Goal: Use online tool/utility: Utilize a website feature to perform a specific function

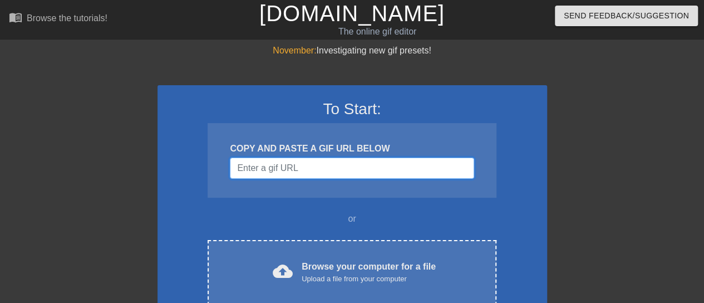
click at [396, 162] on input "Username" at bounding box center [352, 167] width 244 height 21
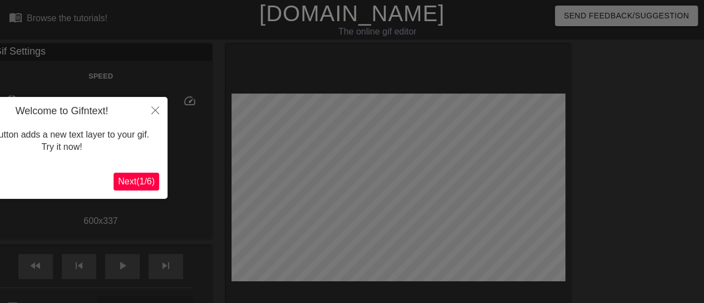
scroll to position [27, 0]
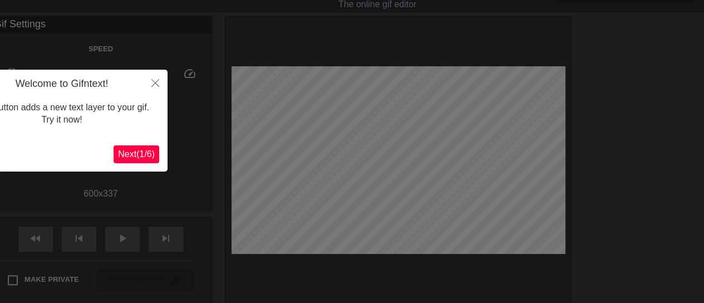
click at [135, 156] on span "Next ( 1 / 6 )" at bounding box center [136, 153] width 37 height 9
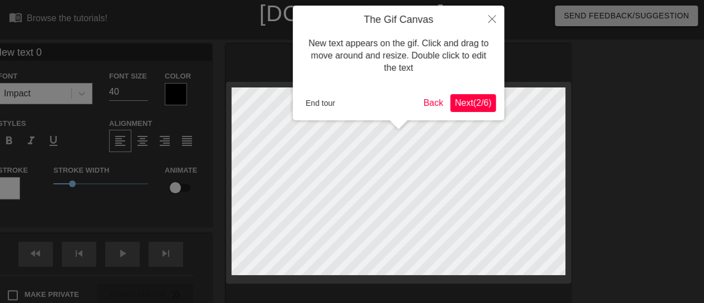
click at [471, 107] on span "Next ( 2 / 6 )" at bounding box center [472, 102] width 37 height 9
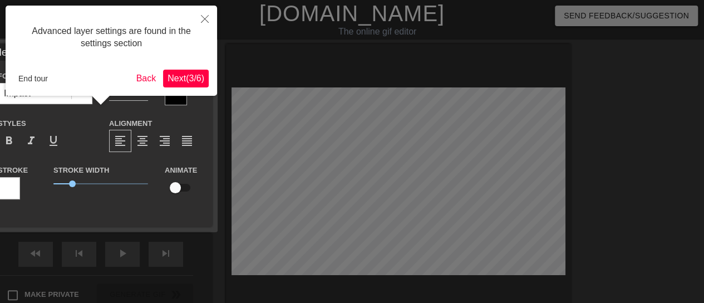
scroll to position [27, 0]
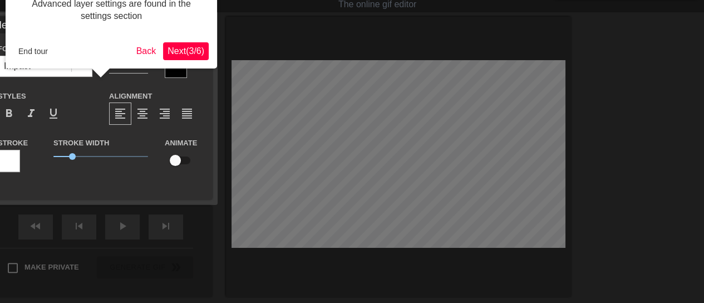
click at [184, 47] on span "Next ( 3 / 6 )" at bounding box center [185, 50] width 37 height 9
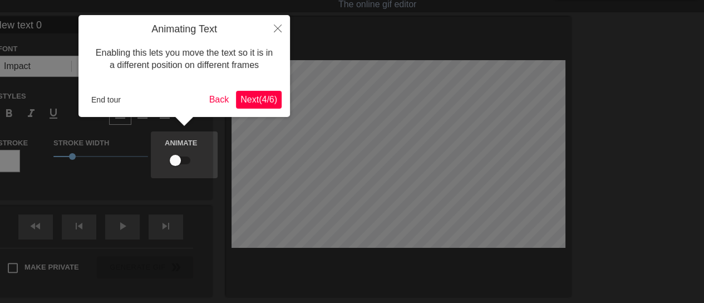
scroll to position [0, 0]
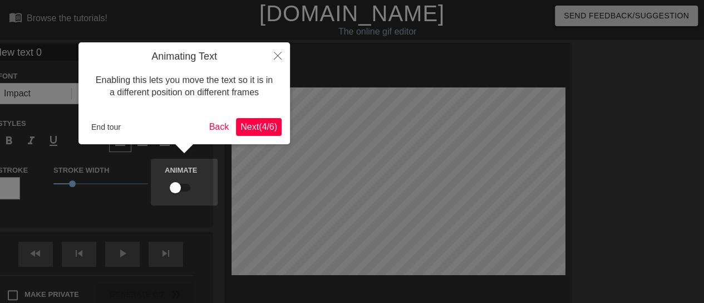
click at [247, 128] on span "Next ( 4 / 6 )" at bounding box center [258, 126] width 37 height 9
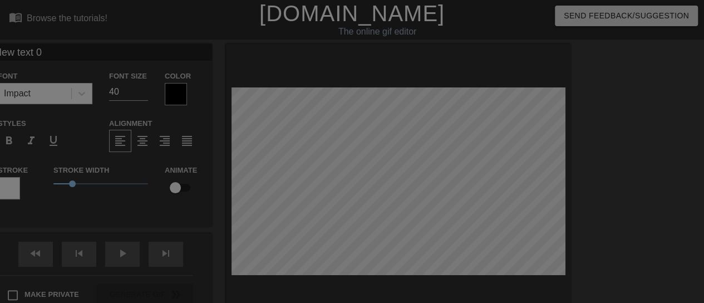
scroll to position [151, 0]
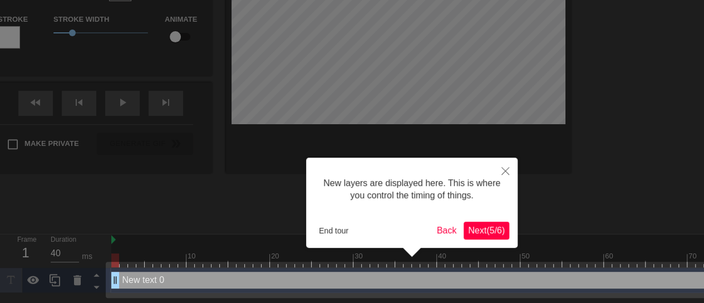
click at [483, 232] on span "Next ( 5 / 6 )" at bounding box center [486, 229] width 37 height 9
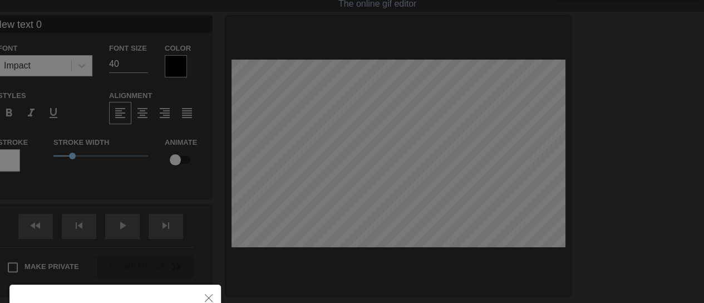
scroll to position [0, 0]
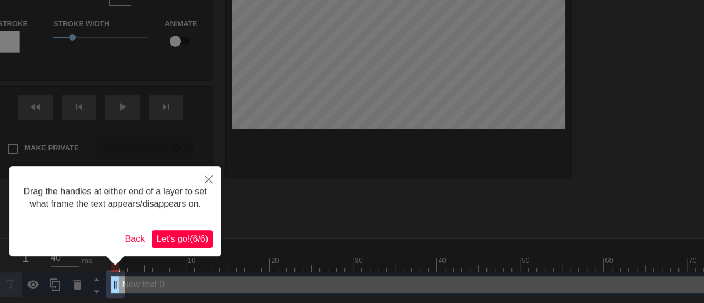
click at [191, 240] on span "Let's go! ( 6 / 6 )" at bounding box center [182, 238] width 52 height 9
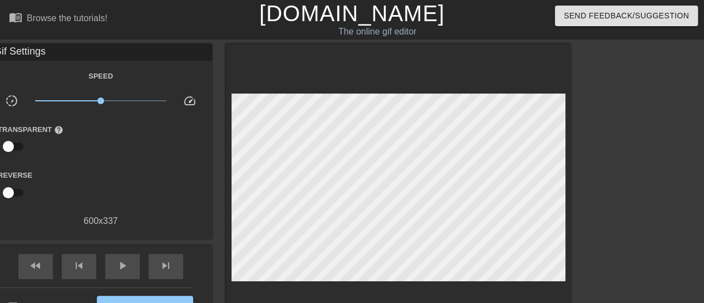
click at [606, 141] on div at bounding box center [667, 211] width 167 height 334
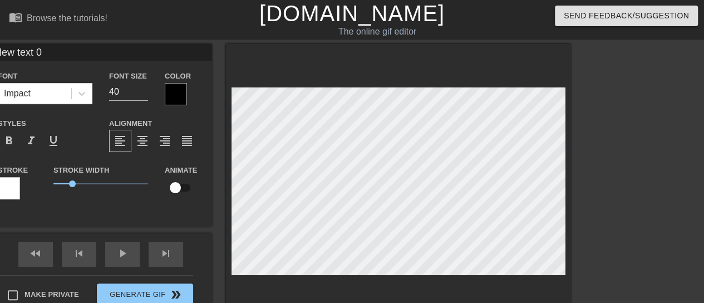
scroll to position [2, 2]
type input "C"
type textarea "C"
type input "CK"
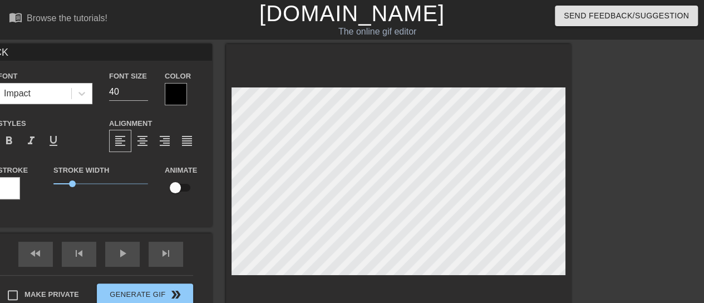
type textarea "CK"
type input "C"
type textarea "C"
type input "Ca"
type textarea "Ca"
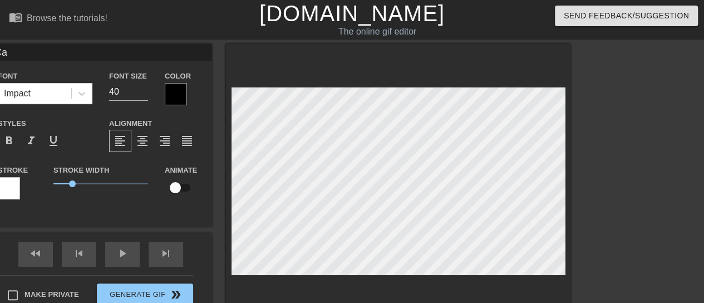
type input "Cal"
type textarea "Cal"
type input "Cali"
type textarea "Cali"
type input "CaliK"
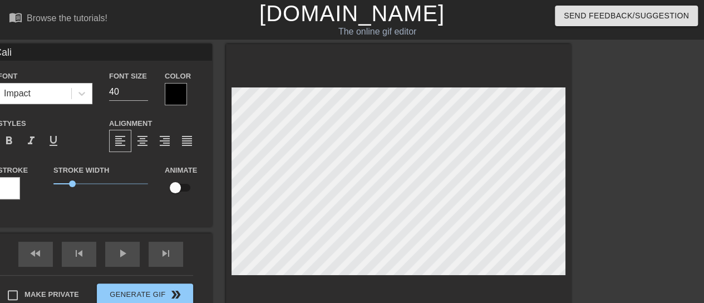
type textarea "CaliK"
type input "CaliKy"
type textarea "CaliKy"
type input "CaliKyl"
type textarea "CaliKyl"
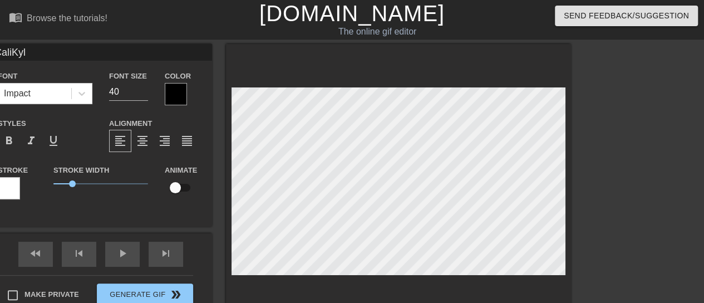
type input "CaliKyle"
type textarea "CaliKyle"
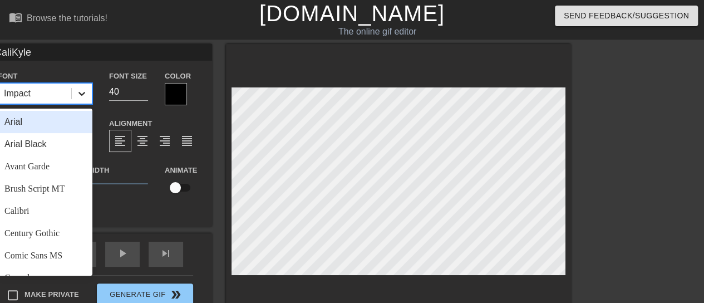
click at [81, 95] on icon at bounding box center [81, 93] width 11 height 11
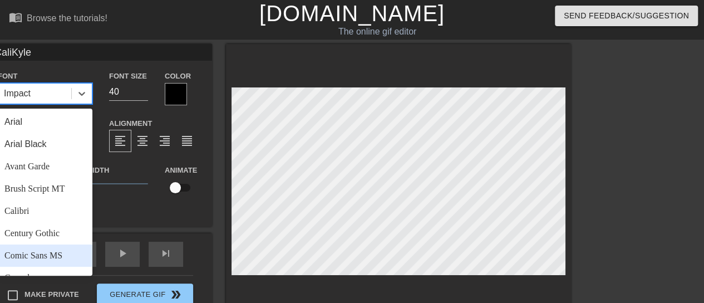
click at [58, 251] on div "Comic Sans MS" at bounding box center [45, 255] width 95 height 22
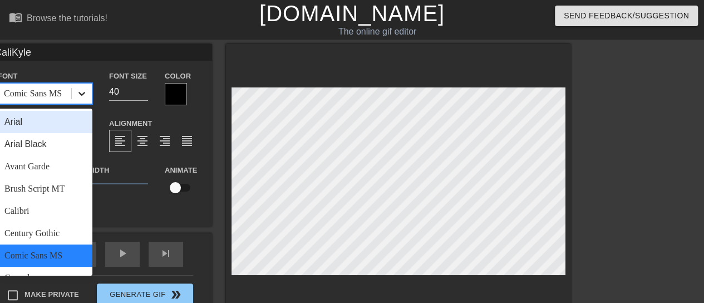
click at [81, 94] on icon at bounding box center [81, 94] width 7 height 4
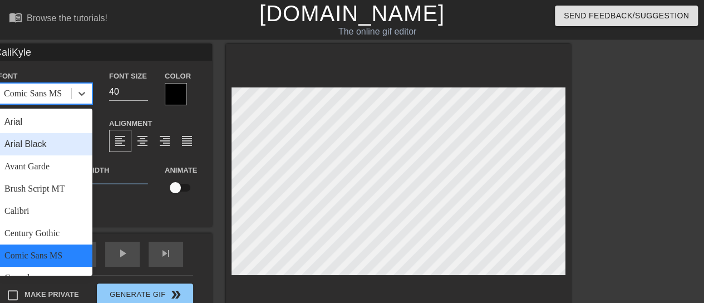
click at [51, 144] on div "Arial Black" at bounding box center [45, 144] width 95 height 22
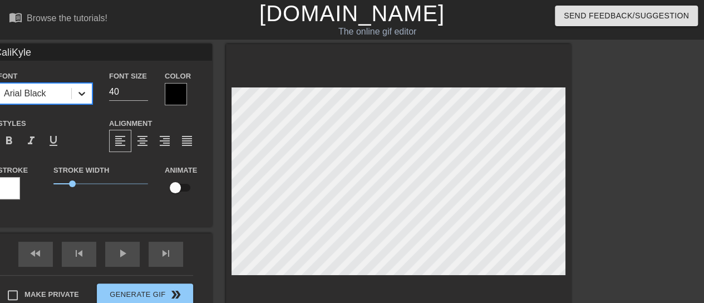
click at [80, 94] on icon at bounding box center [81, 94] width 7 height 4
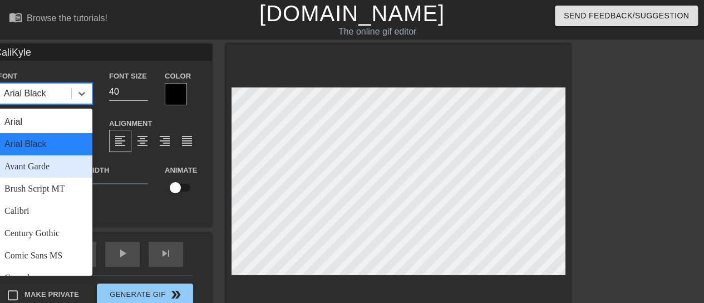
click at [52, 163] on div "Avant Garde" at bounding box center [45, 166] width 95 height 22
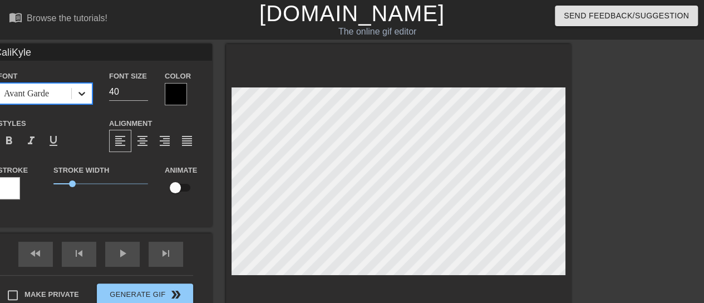
click at [83, 90] on icon at bounding box center [81, 93] width 11 height 11
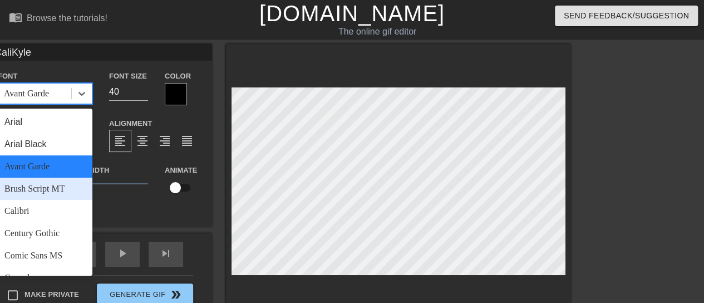
click at [55, 187] on div "Brush Script MT" at bounding box center [45, 188] width 95 height 22
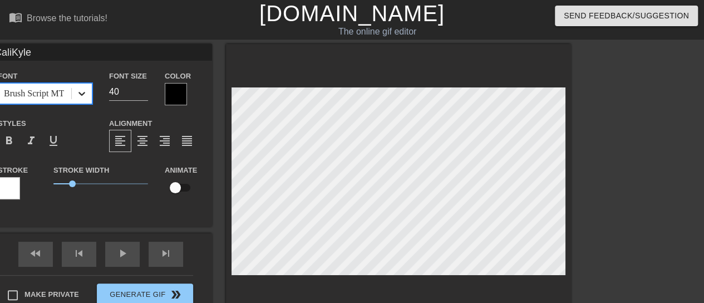
click at [79, 96] on icon at bounding box center [81, 93] width 11 height 11
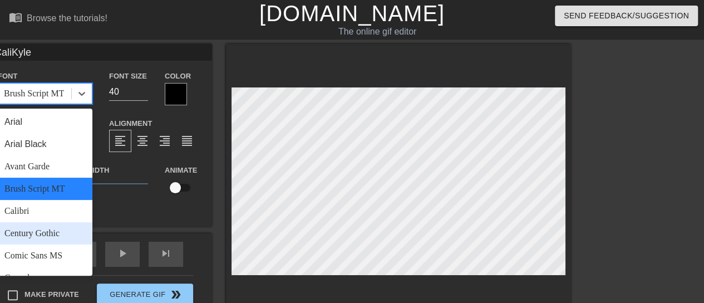
click at [61, 227] on div "Century Gothic" at bounding box center [45, 233] width 95 height 22
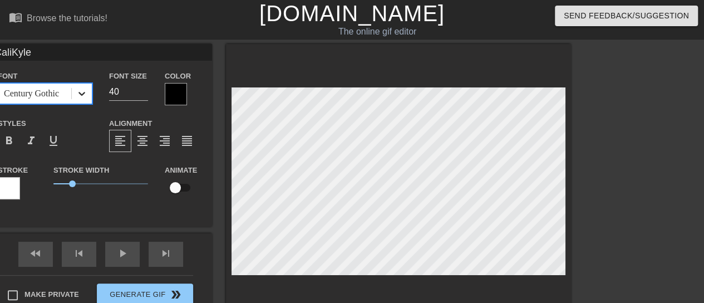
click at [81, 95] on icon at bounding box center [81, 94] width 7 height 4
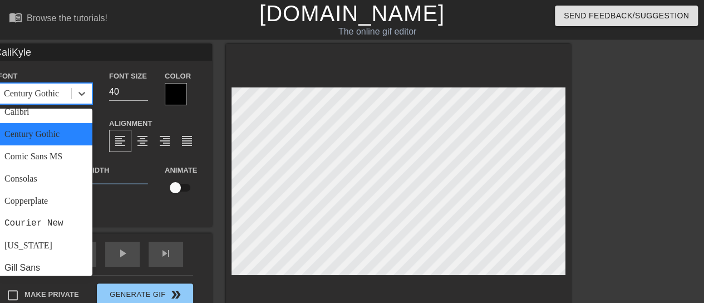
scroll to position [111, 0]
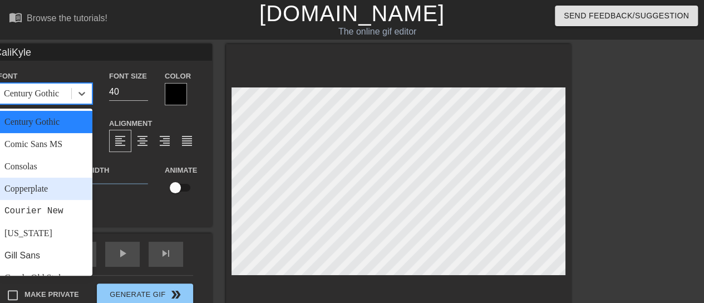
click at [49, 182] on div "Copperplate" at bounding box center [45, 188] width 95 height 22
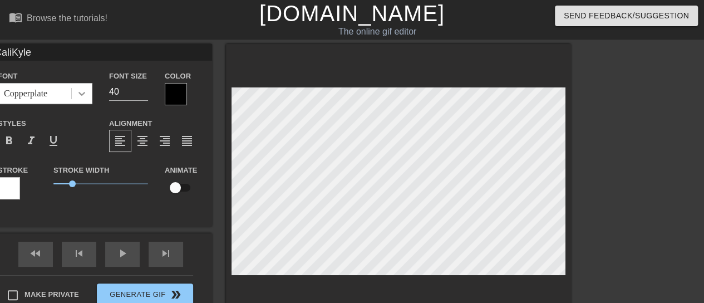
click at [85, 94] on icon at bounding box center [81, 93] width 11 height 11
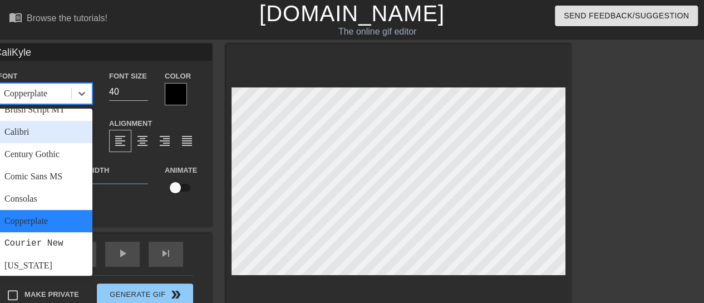
scroll to position [167, 0]
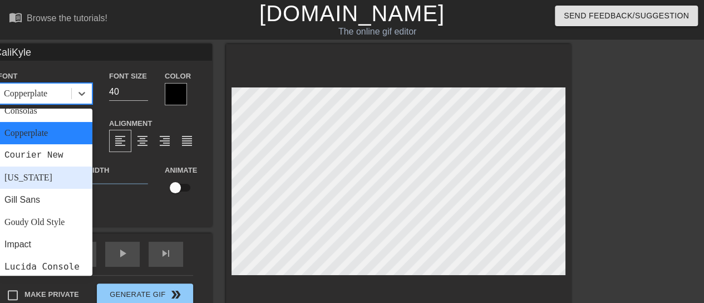
click at [49, 184] on div "[US_STATE]" at bounding box center [45, 177] width 95 height 22
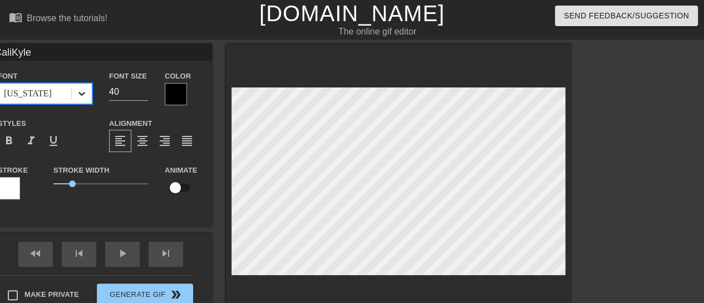
click at [78, 96] on icon at bounding box center [81, 93] width 11 height 11
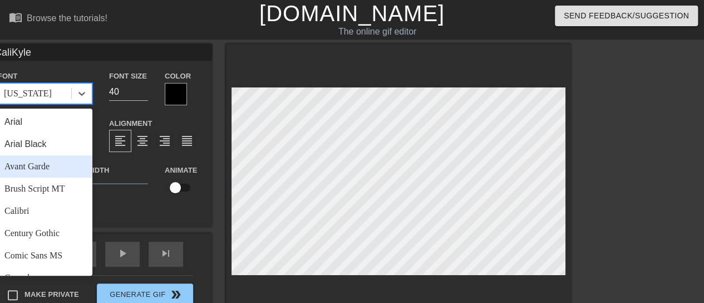
scroll to position [223, 0]
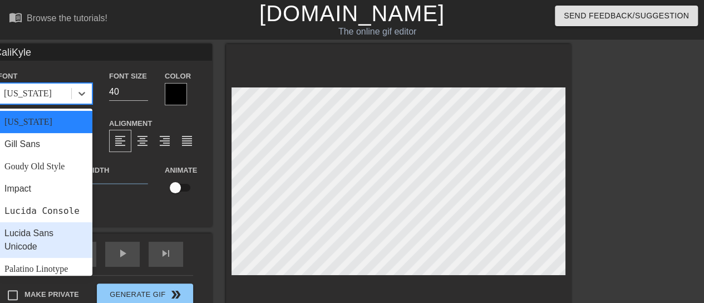
click at [56, 245] on div "Lucida Sans Unicode" at bounding box center [45, 240] width 95 height 36
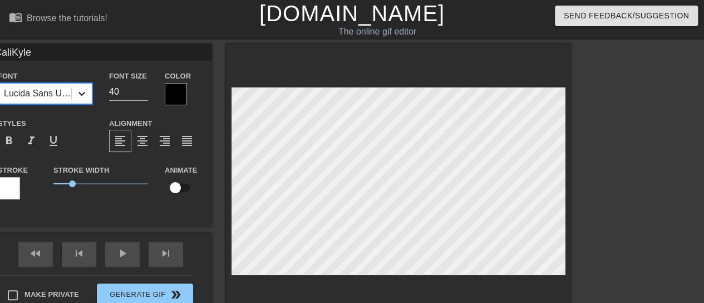
click at [82, 96] on icon at bounding box center [81, 93] width 11 height 11
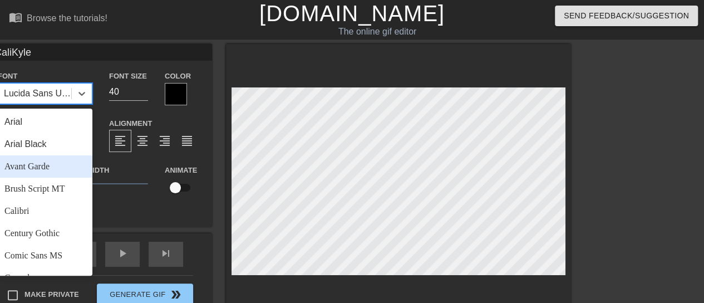
click at [48, 165] on div "Avant Garde" at bounding box center [45, 166] width 95 height 22
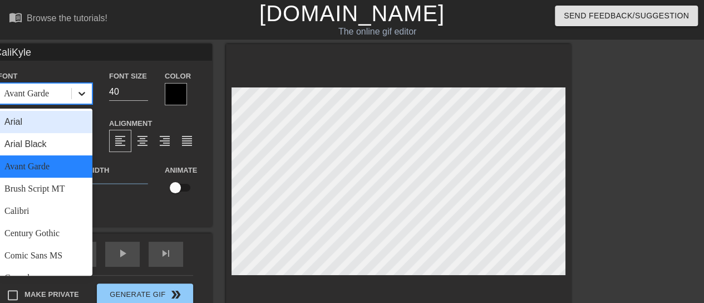
click at [85, 95] on icon at bounding box center [81, 93] width 11 height 11
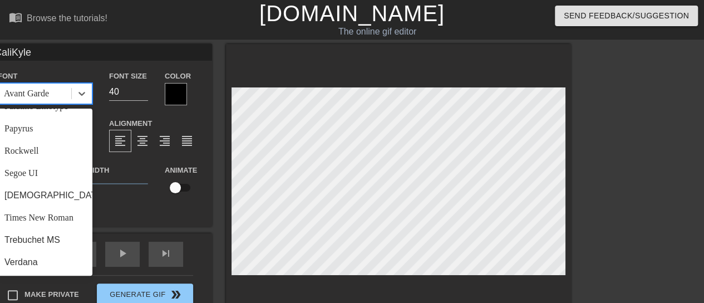
scroll to position [398, 0]
click at [48, 131] on div "Papyrus" at bounding box center [45, 128] width 95 height 22
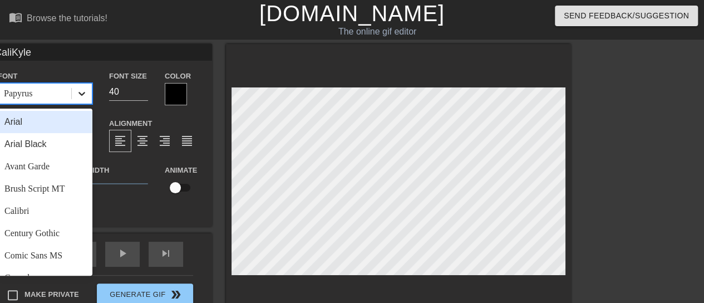
click at [80, 97] on icon at bounding box center [81, 93] width 11 height 11
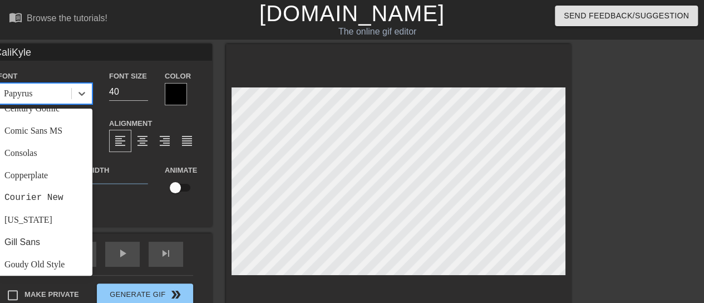
scroll to position [223, 0]
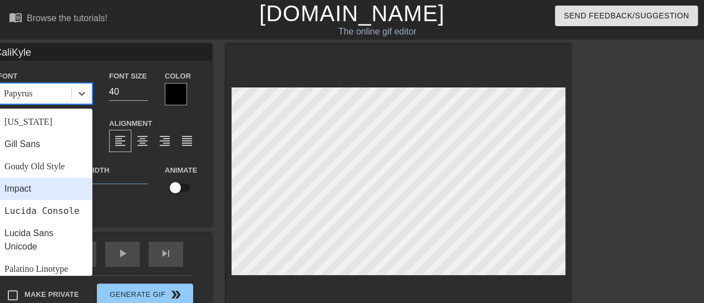
click at [48, 187] on div "Impact" at bounding box center [45, 188] width 95 height 22
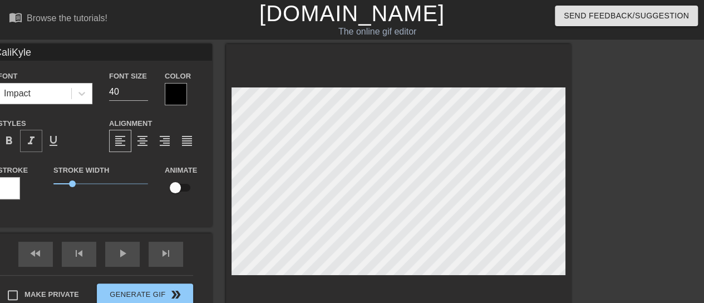
click at [32, 142] on span "format_italic" at bounding box center [30, 140] width 13 height 13
click at [171, 86] on div at bounding box center [176, 94] width 22 height 22
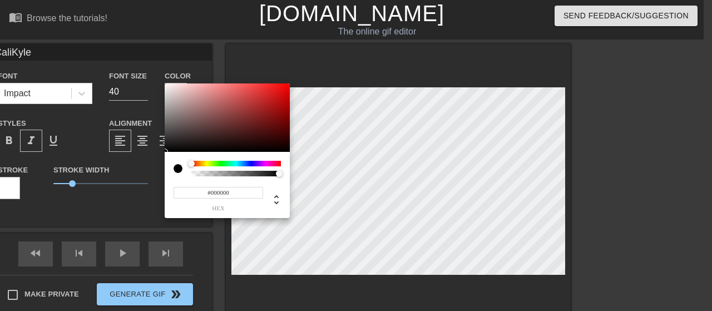
type input "#A70505"
click at [286, 107] on div at bounding box center [227, 117] width 125 height 69
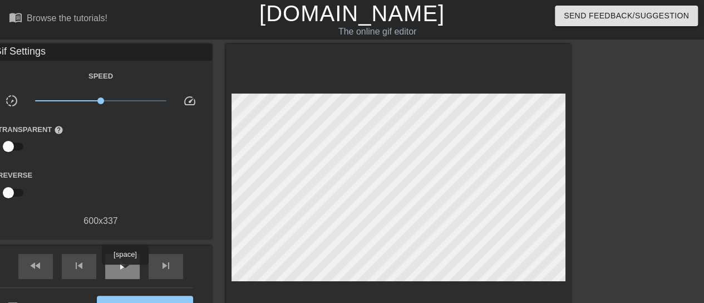
click at [125, 272] on span "play_arrow" at bounding box center [122, 265] width 13 height 13
click at [426, 55] on div at bounding box center [398, 190] width 345 height 292
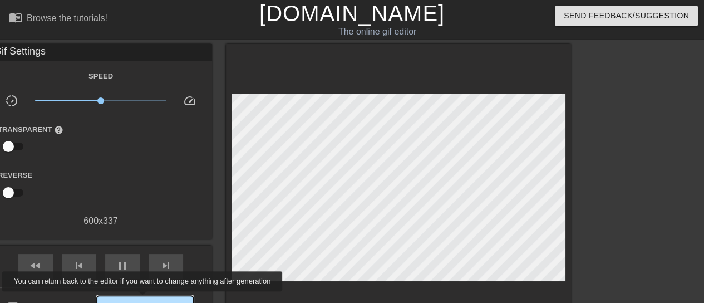
type input "50"
click at [144, 299] on button "Generate Gif double_arrow" at bounding box center [145, 306] width 96 height 22
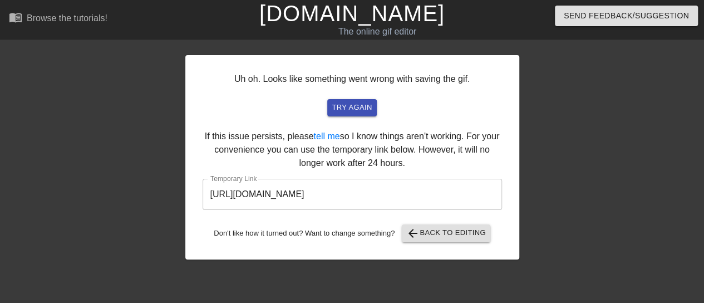
click at [312, 197] on input "[URL][DOMAIN_NAME]" at bounding box center [351, 194] width 299 height 31
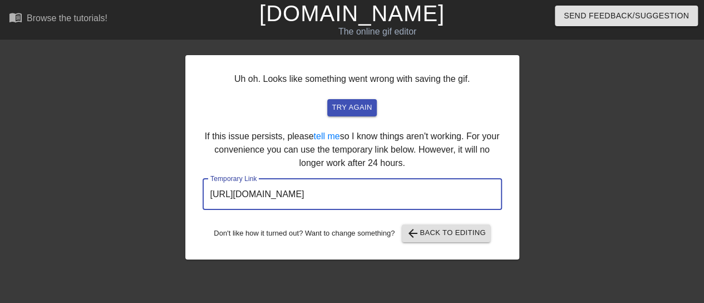
click at [312, 197] on input "[URL][DOMAIN_NAME]" at bounding box center [351, 194] width 299 height 31
